Goal: Entertainment & Leisure: Consume media (video, audio)

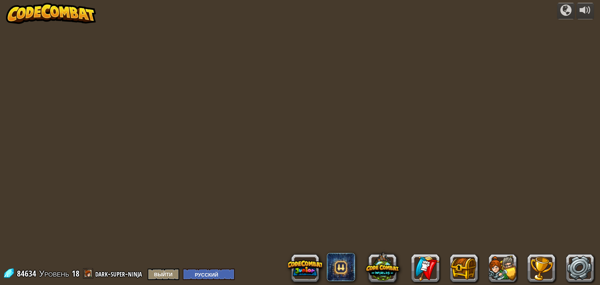
select select "ru"
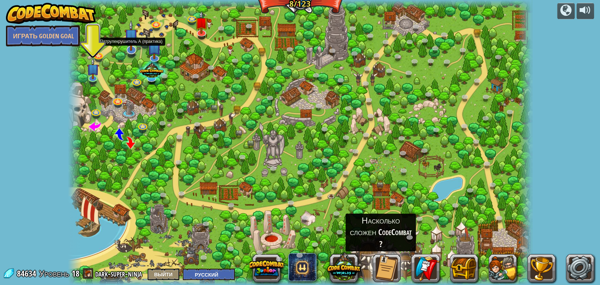
click at [126, 47] on img at bounding box center [130, 35] width 13 height 31
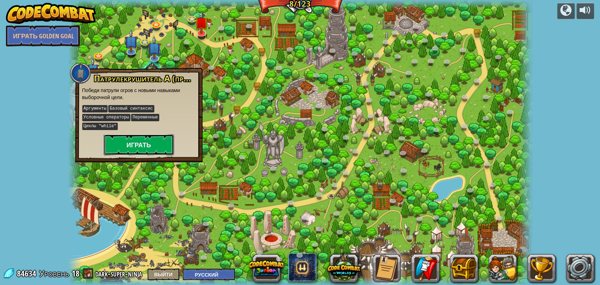
click at [123, 135] on button "Играть" at bounding box center [139, 144] width 70 height 21
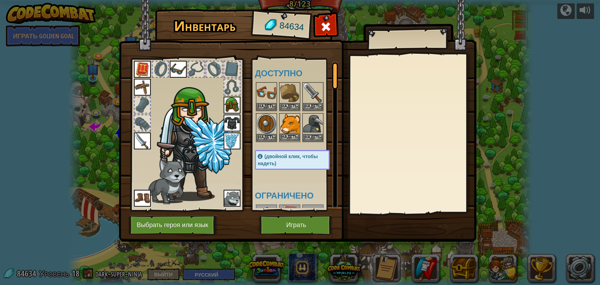
click at [290, 132] on img at bounding box center [290, 124] width 20 height 20
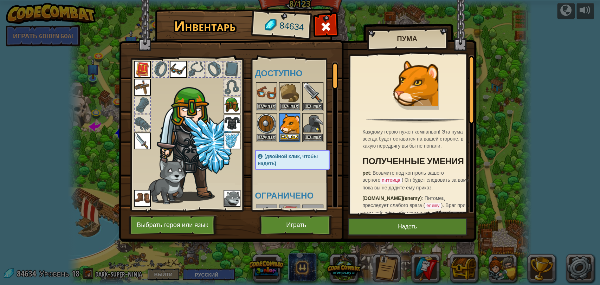
click at [287, 122] on img at bounding box center [290, 124] width 20 height 20
click at [288, 134] on button "Надеть" at bounding box center [290, 137] width 20 height 7
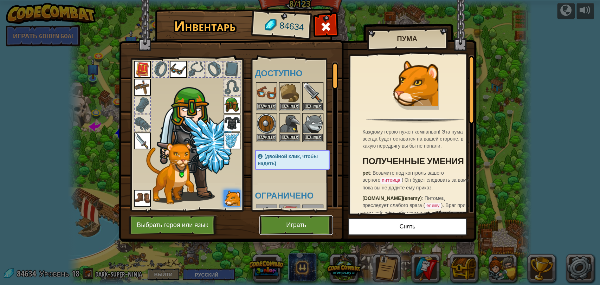
click at [297, 223] on button "Играть" at bounding box center [295, 224] width 73 height 19
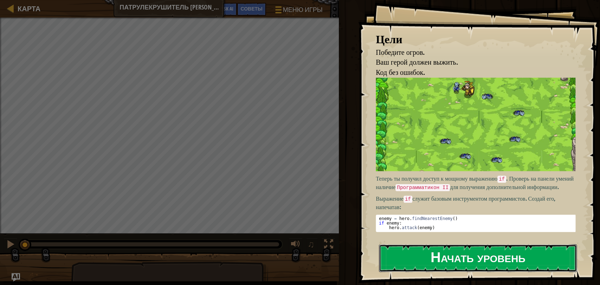
click at [430, 251] on button "Начать уровень" at bounding box center [478, 258] width 198 height 28
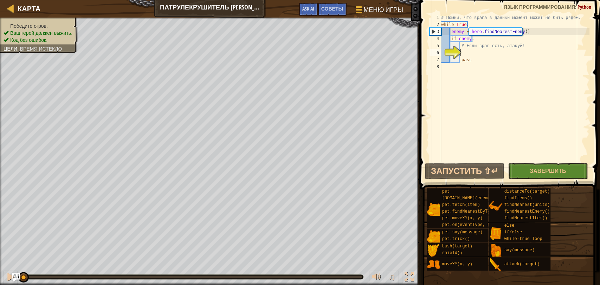
scroll to position [3, 1]
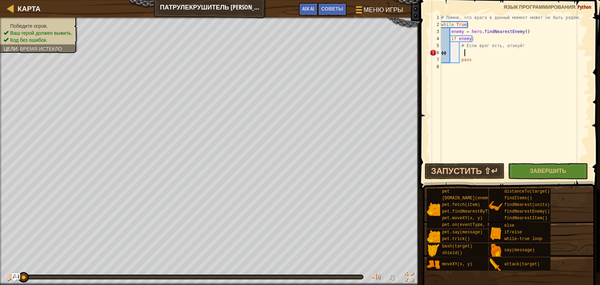
type textarea "ф"
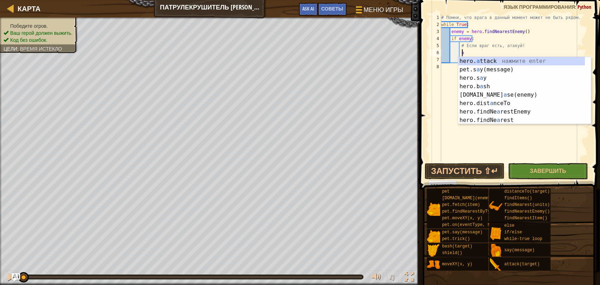
type textarea "a"
click at [487, 0] on body "[PERSON_NAME] А Меню игры Готово Советы Ask AI 1 הההההההההההההההההההההההההההההה…" at bounding box center [300, 0] width 600 height 0
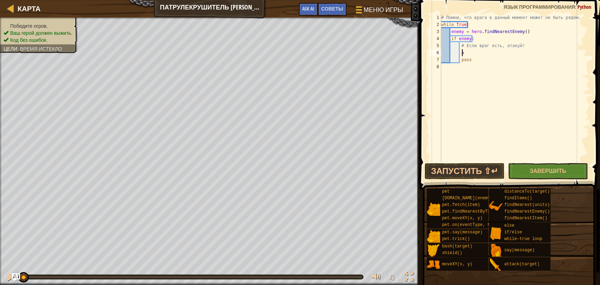
click at [475, 54] on div "# Помни, что врага в данный момент может не быть рядом. while True : enemy = he…" at bounding box center [514, 95] width 150 height 162
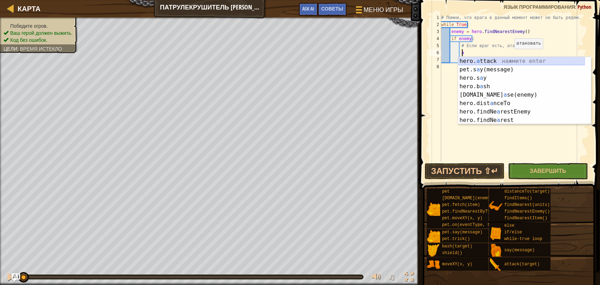
click at [512, 59] on div "hero. a ttack нажмите enter pet.s a y(message) нажмите enter hero.s a y нажмите…" at bounding box center [521, 99] width 127 height 84
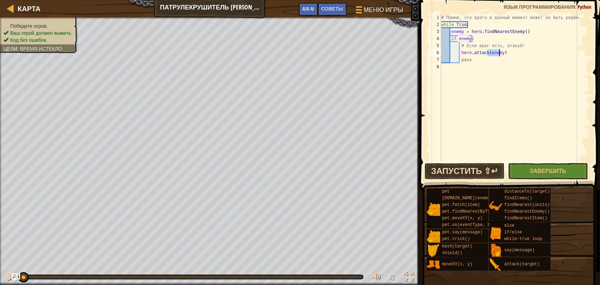
type textarea "hero.attack(enemy)"
click at [480, 168] on button "Запустить ⇧↵" at bounding box center [464, 171] width 80 height 16
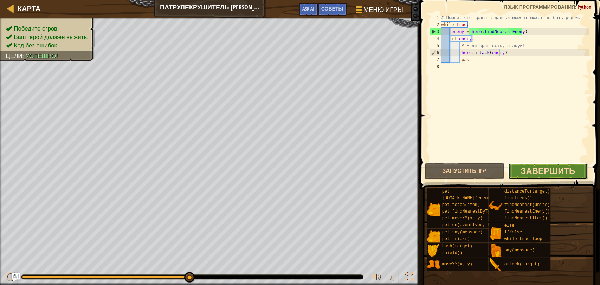
click at [543, 169] on span "Завершить" at bounding box center [547, 170] width 54 height 11
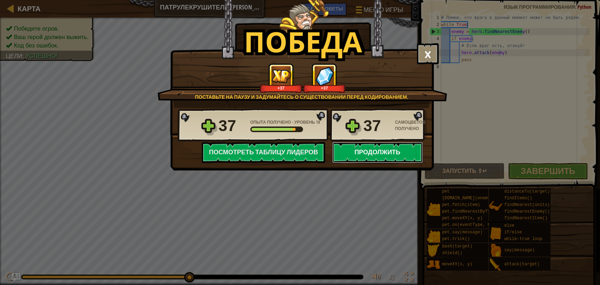
click at [387, 144] on button "Продолжить" at bounding box center [377, 152] width 91 height 21
select select "ru"
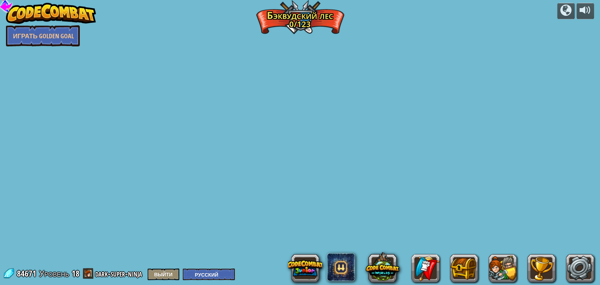
select select "ru"
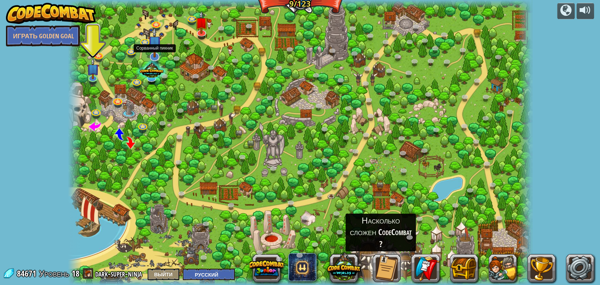
click at [154, 51] on img at bounding box center [154, 42] width 13 height 31
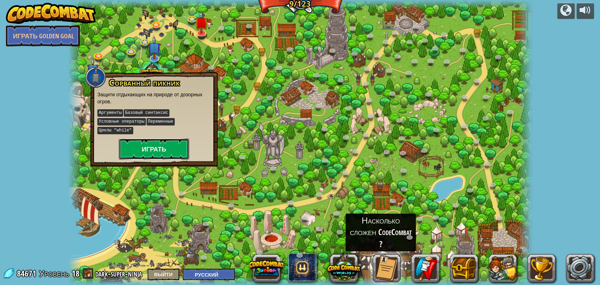
click at [153, 138] on button "Играть" at bounding box center [154, 148] width 70 height 21
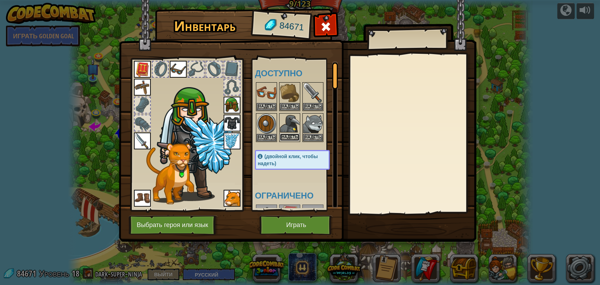
click at [286, 134] on button "Надеть" at bounding box center [290, 137] width 20 height 7
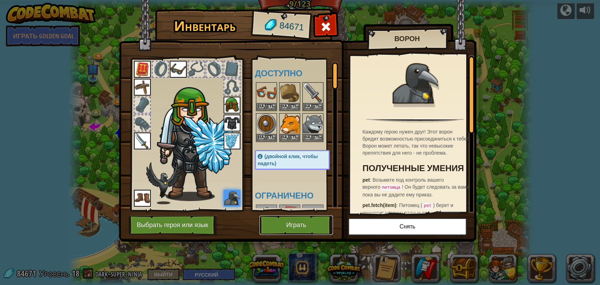
click at [302, 226] on button "Играть" at bounding box center [295, 224] width 73 height 19
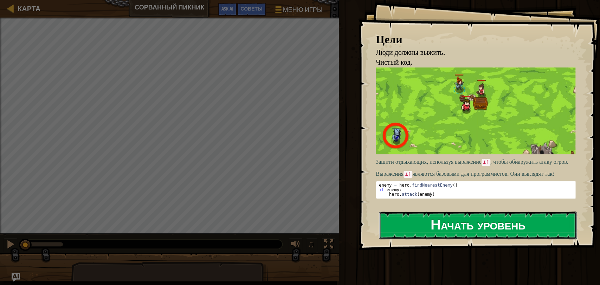
click at [442, 232] on button "Начать уровень" at bounding box center [478, 225] width 198 height 28
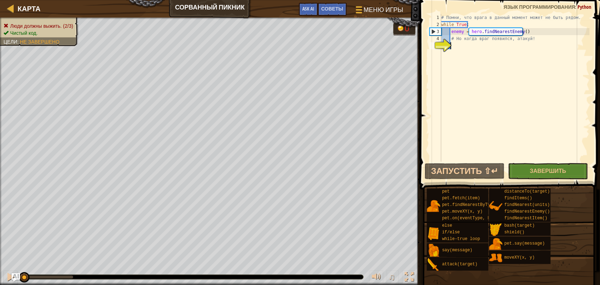
scroll to position [3, 0]
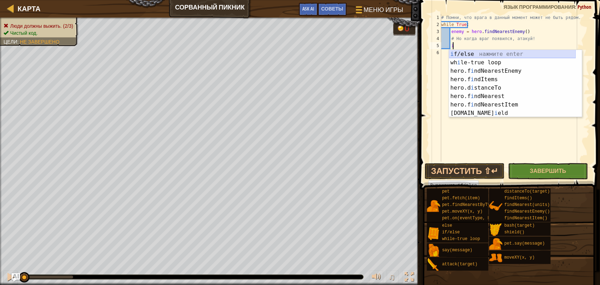
click at [465, 50] on div "i f/else нажмите enter wh i le-true loop нажмите enter hero.f i ndNearestEnemy …" at bounding box center [512, 92] width 127 height 84
type textarea "if enemy:"
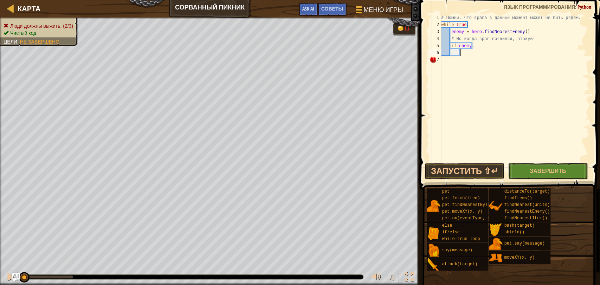
scroll to position [3, 1]
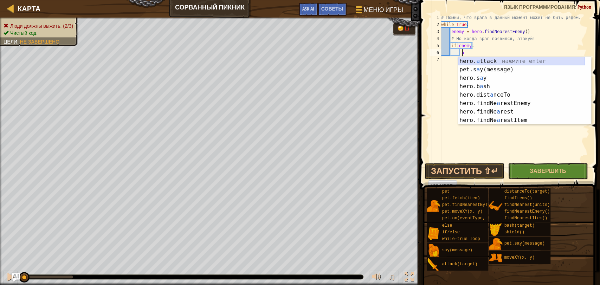
click at [495, 57] on div "hero. a ttack нажмите enter pet.s a y(message) нажмите enter hero.s a y нажмите…" at bounding box center [521, 99] width 127 height 84
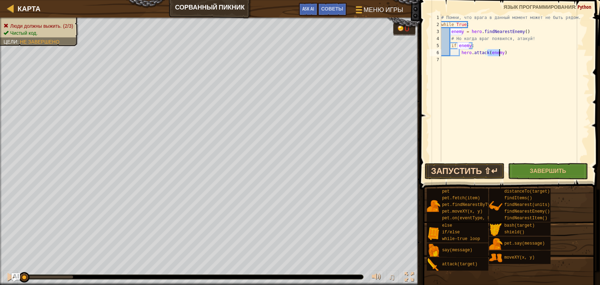
type textarea "hero.attack(enemy)"
click at [492, 172] on button "Запустить ⇧↵" at bounding box center [464, 171] width 80 height 16
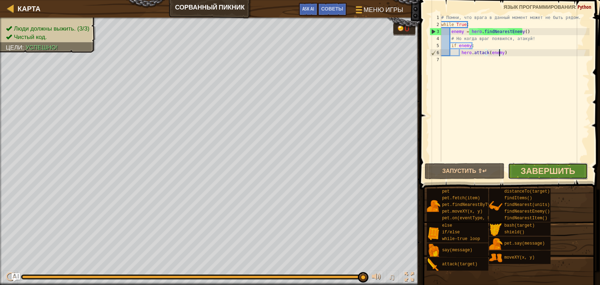
click at [521, 170] on span "Завершить" at bounding box center [547, 170] width 54 height 11
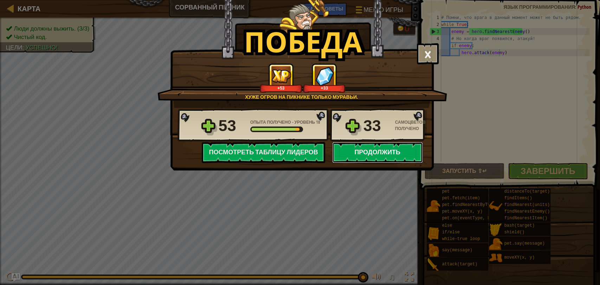
click at [378, 157] on button "Продолжить" at bounding box center [377, 152] width 91 height 21
select select "ru"
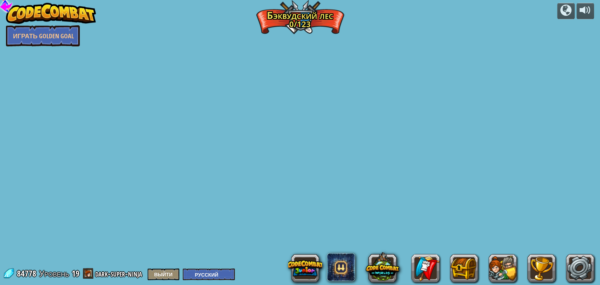
select select "ru"
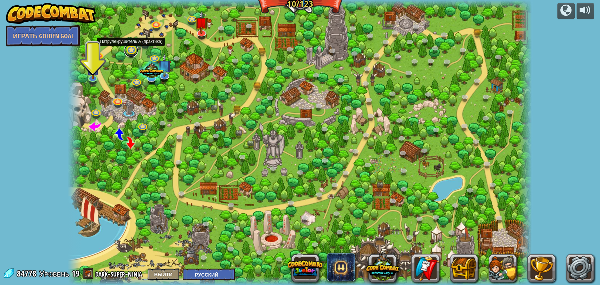
click at [130, 52] on link at bounding box center [131, 50] width 14 height 14
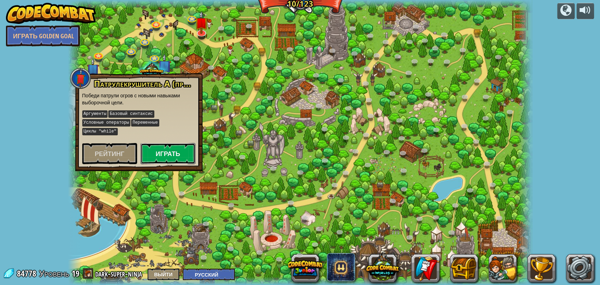
click at [174, 143] on button "Играть" at bounding box center [168, 153] width 55 height 21
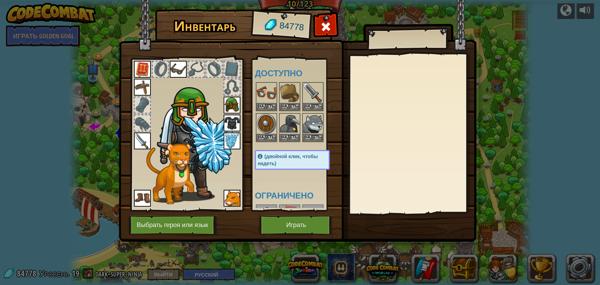
click at [318, 214] on img at bounding box center [297, 114] width 357 height 255
click at [318, 221] on button "Играть" at bounding box center [295, 224] width 73 height 19
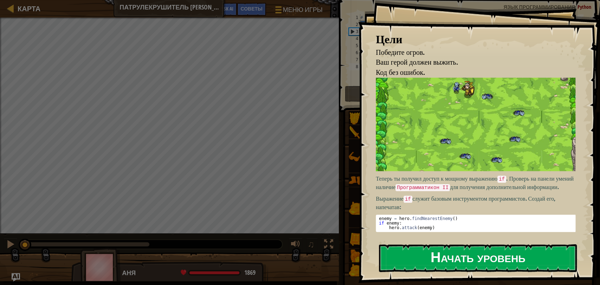
click at [466, 263] on button "Начать уровень" at bounding box center [478, 258] width 198 height 28
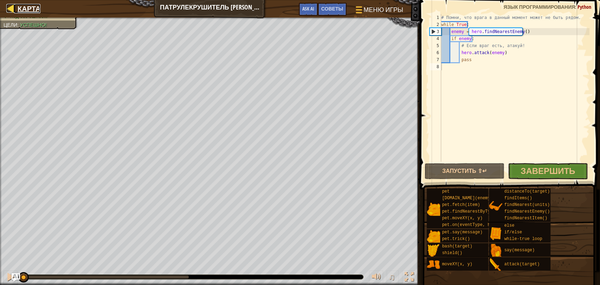
click at [11, 11] on div at bounding box center [10, 8] width 9 height 9
select select "ru"
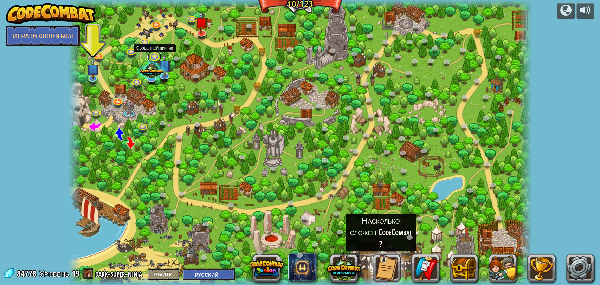
click at [149, 55] on link at bounding box center [154, 57] width 14 height 14
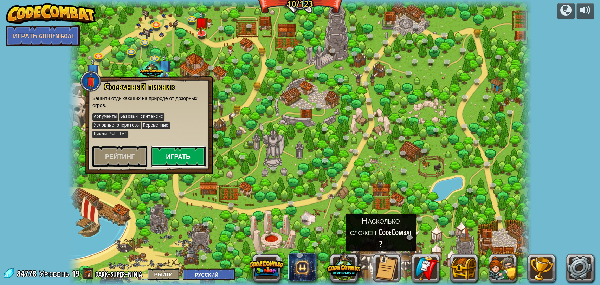
click at [171, 146] on button "Играть" at bounding box center [178, 156] width 55 height 21
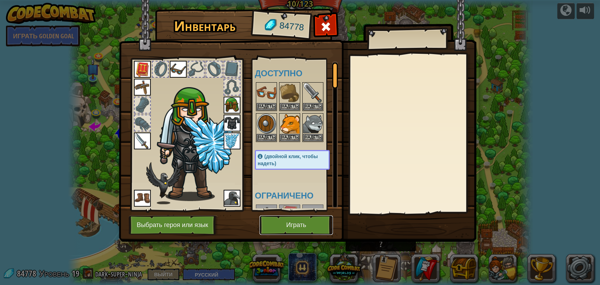
click at [312, 223] on button "Играть" at bounding box center [295, 224] width 73 height 19
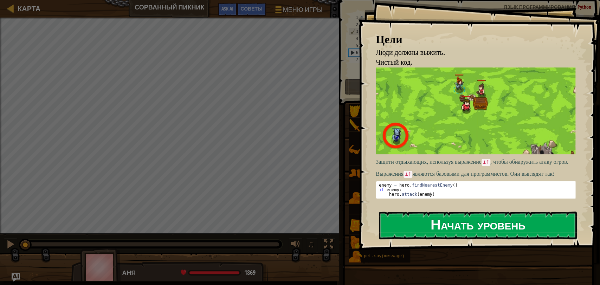
click at [487, 224] on button "Начать уровень" at bounding box center [478, 225] width 198 height 28
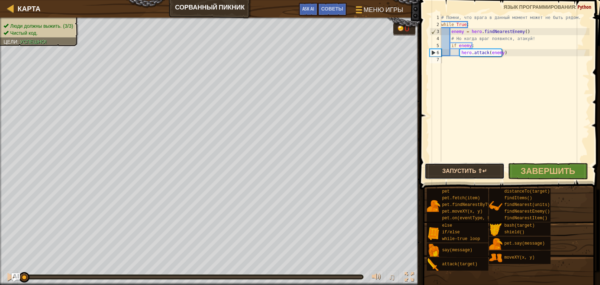
click at [477, 167] on button "Запустить ⇧↵" at bounding box center [464, 171] width 80 height 16
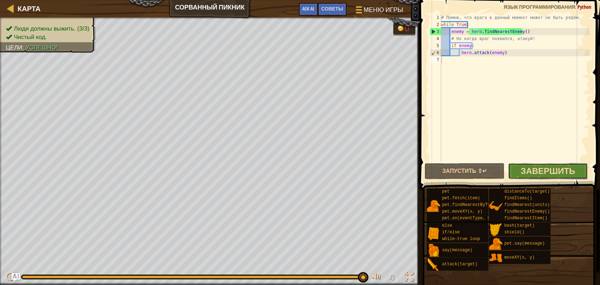
click at [553, 165] on span "Завершить" at bounding box center [547, 170] width 54 height 11
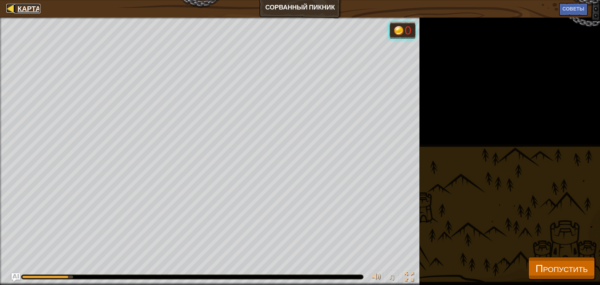
click at [20, 4] on span "Карта" at bounding box center [29, 8] width 23 height 9
select select "ru"
